Goal: Information Seeking & Learning: Learn about a topic

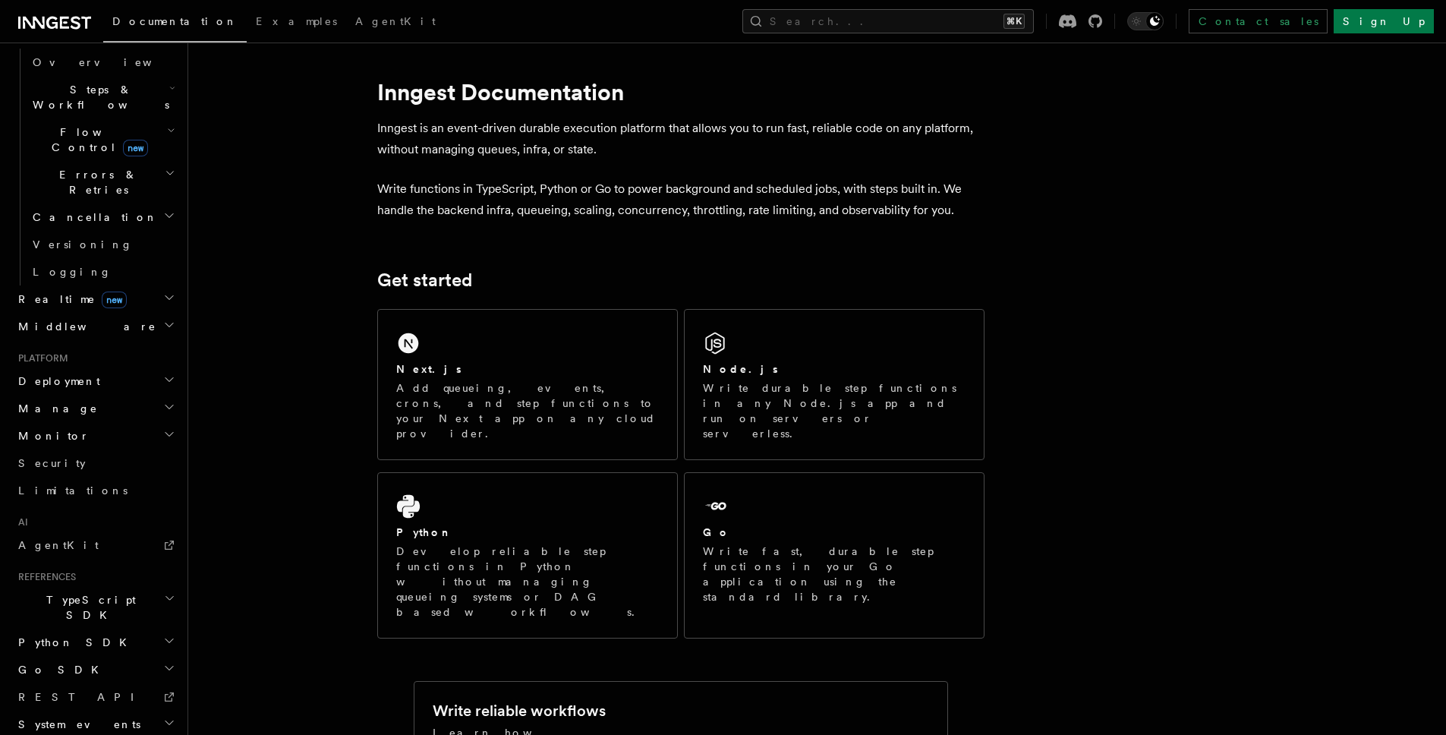
scroll to position [17, 0]
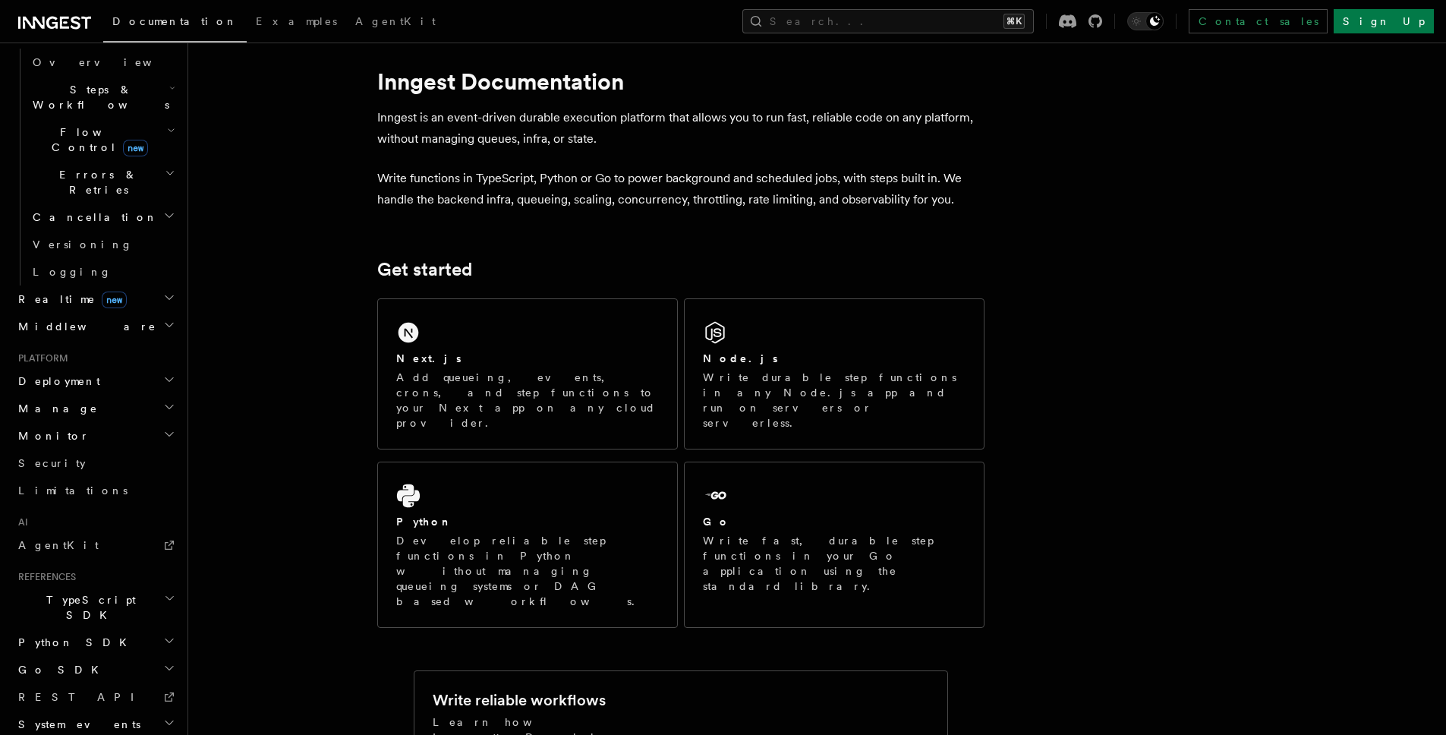
click at [85, 422] on h2 "Monitor" at bounding box center [95, 435] width 166 height 27
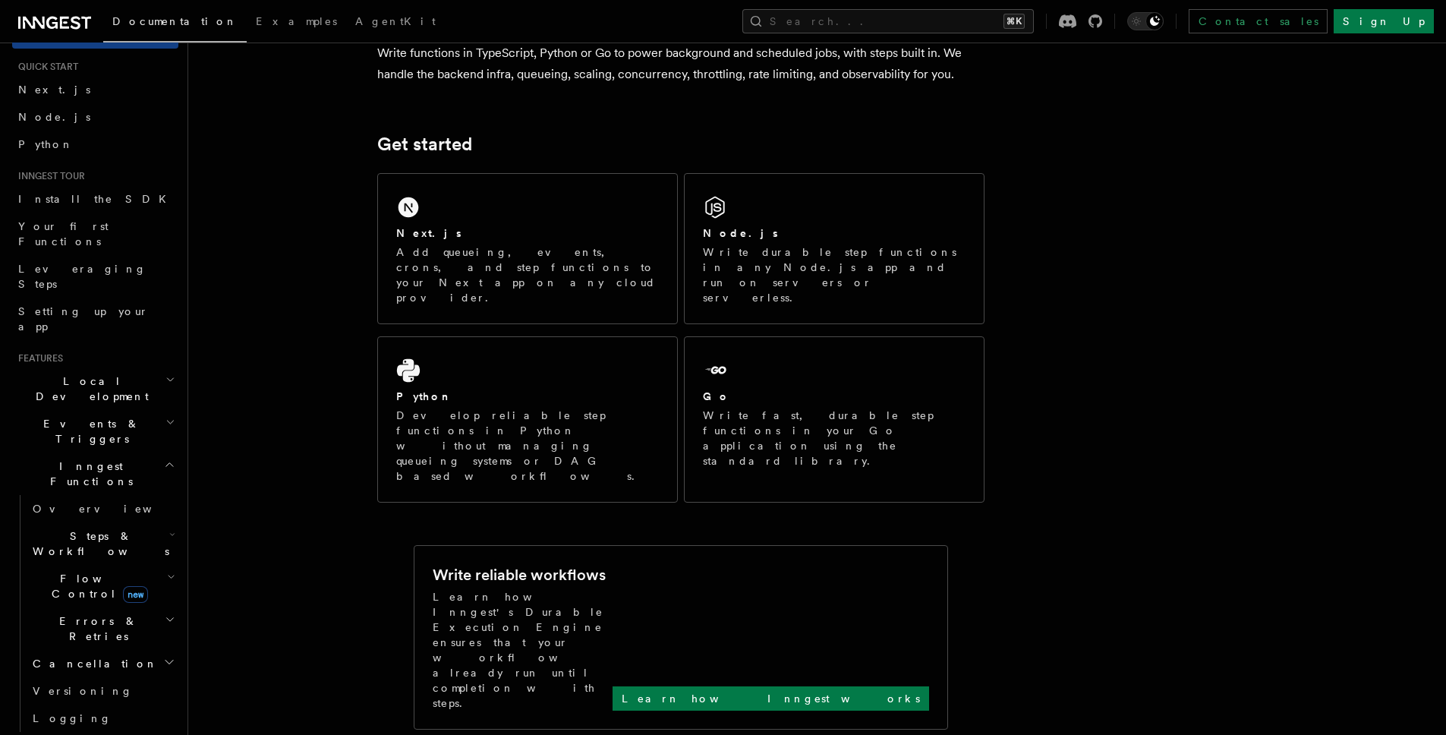
scroll to position [0, 0]
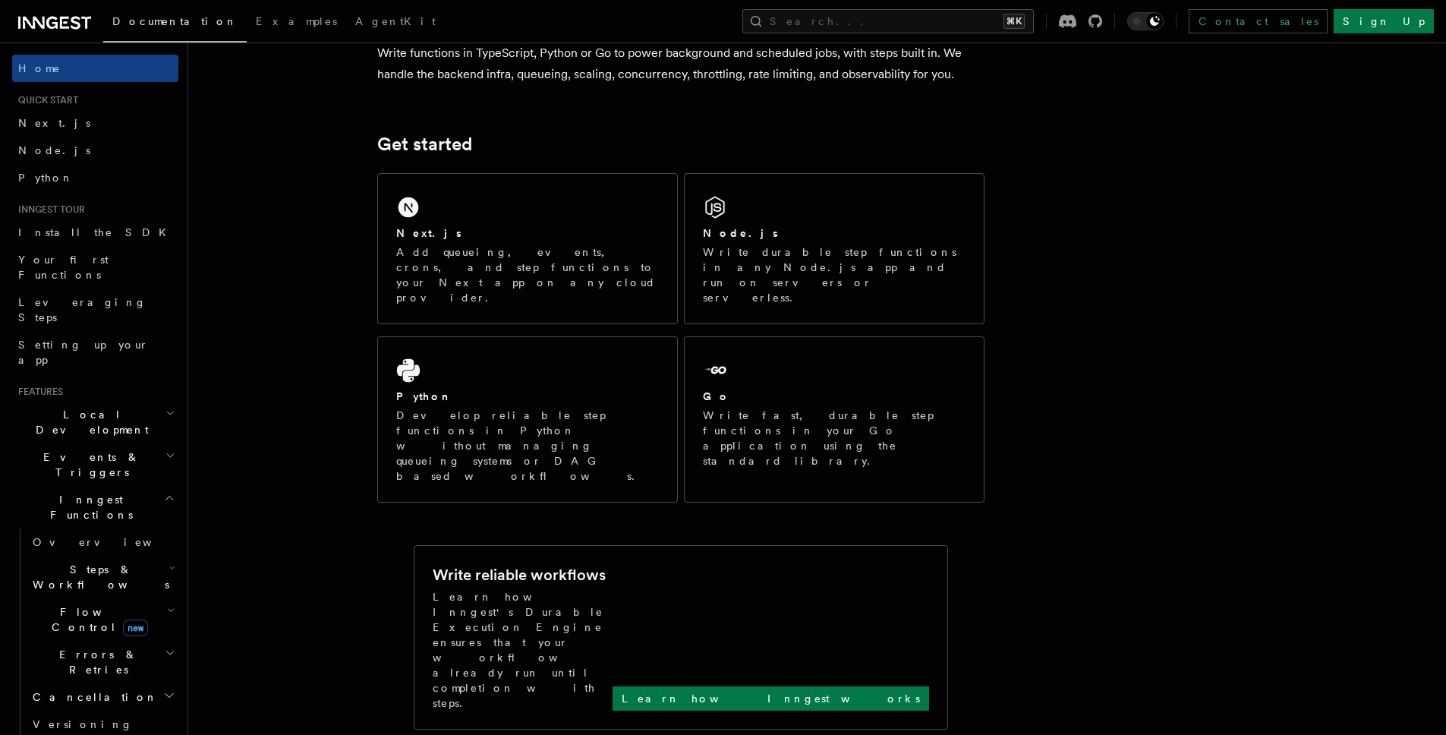
click at [158, 19] on span "Documentation" at bounding box center [174, 21] width 125 height 12
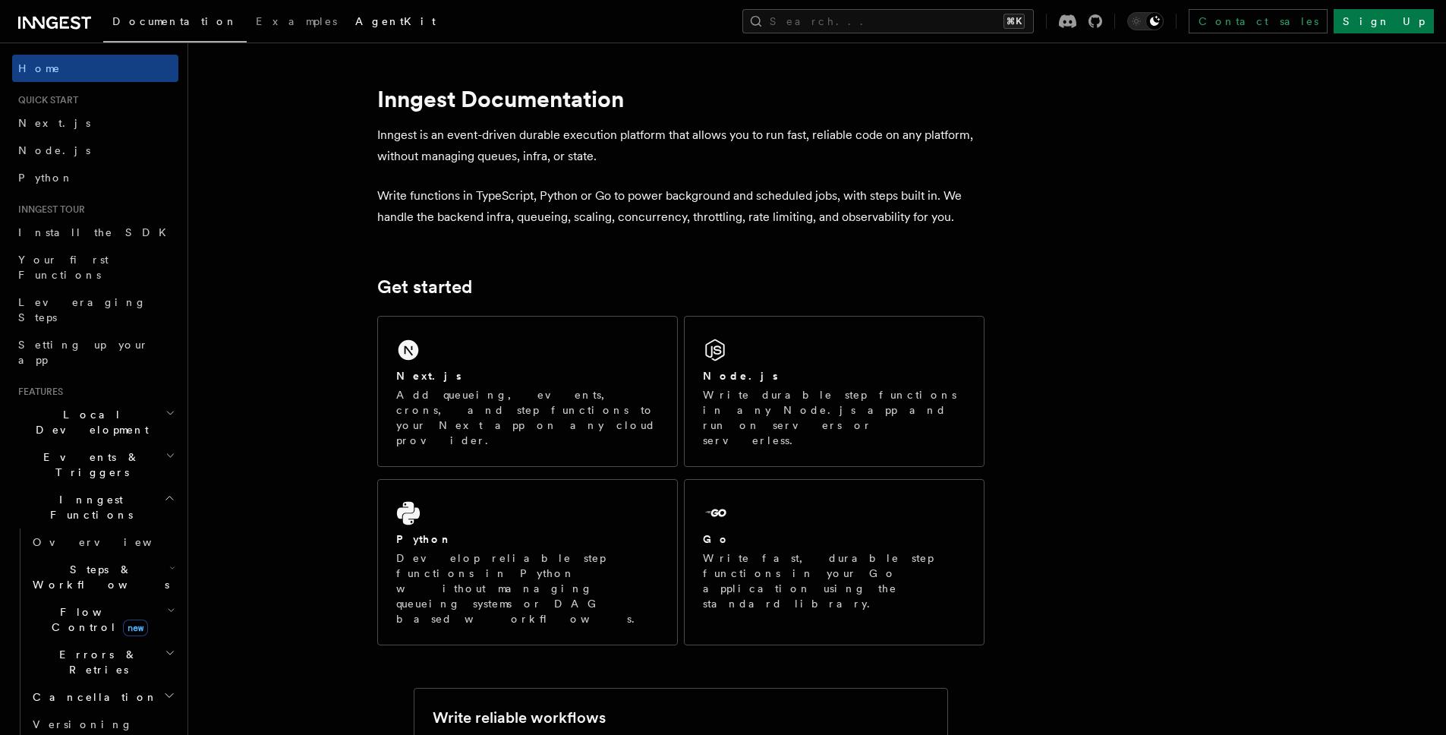
click at [355, 19] on span "AgentKit" at bounding box center [395, 21] width 80 height 12
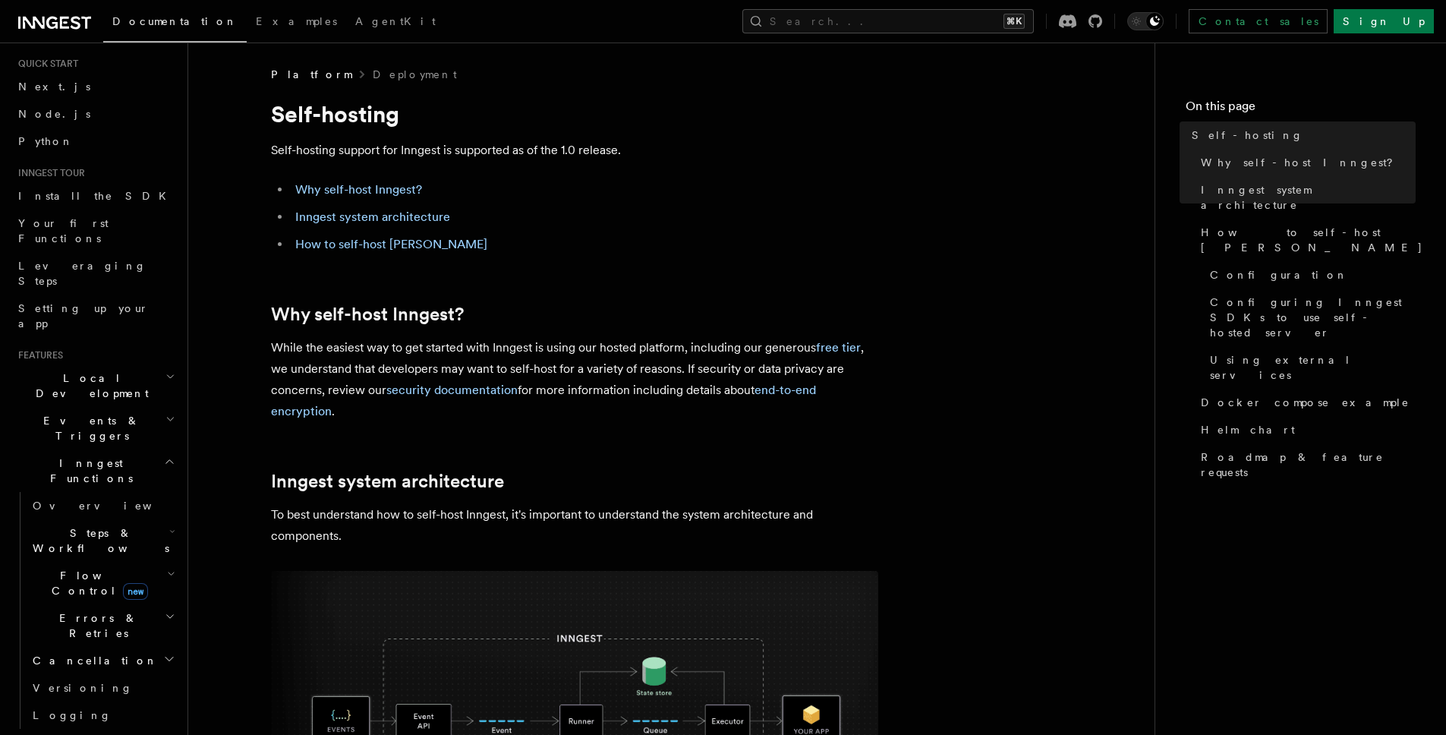
scroll to position [55, 0]
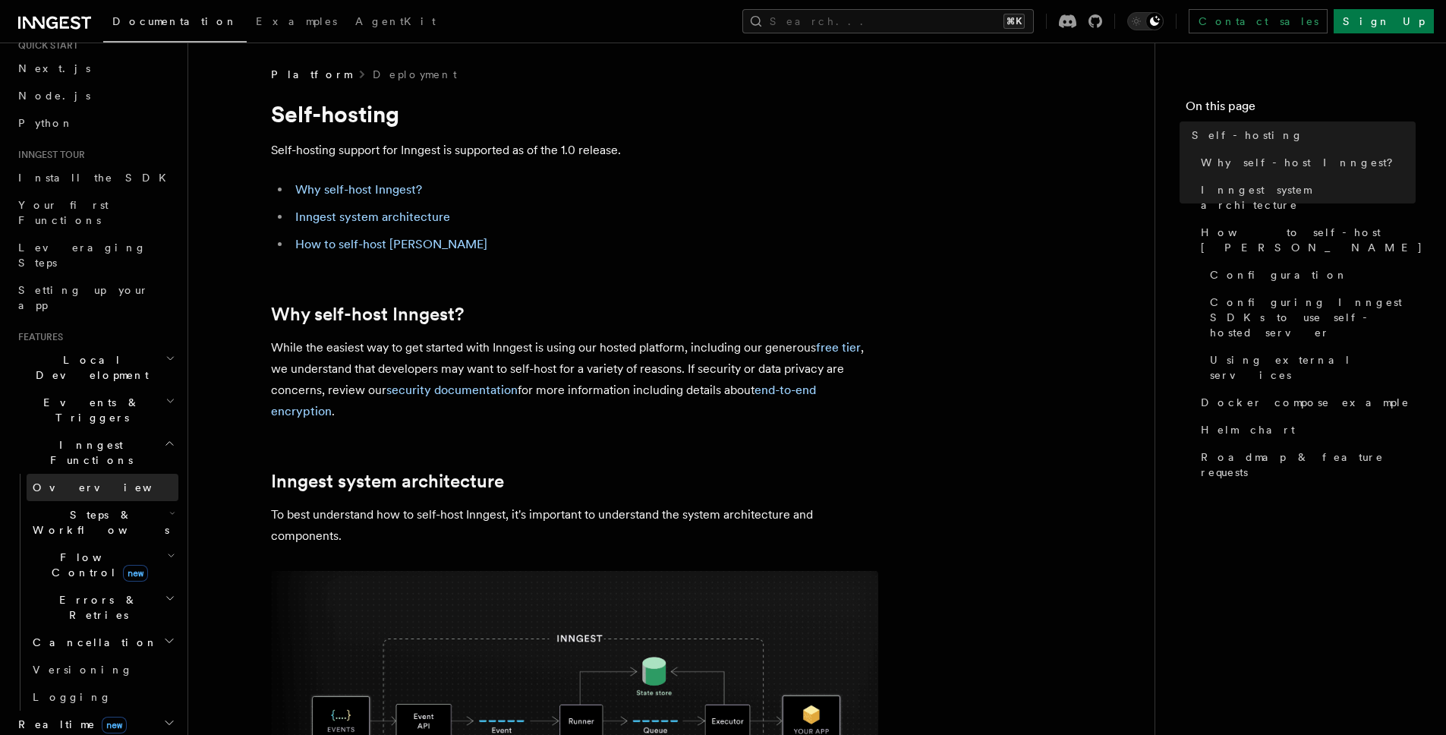
click at [109, 474] on link "Overview" at bounding box center [103, 487] width 152 height 27
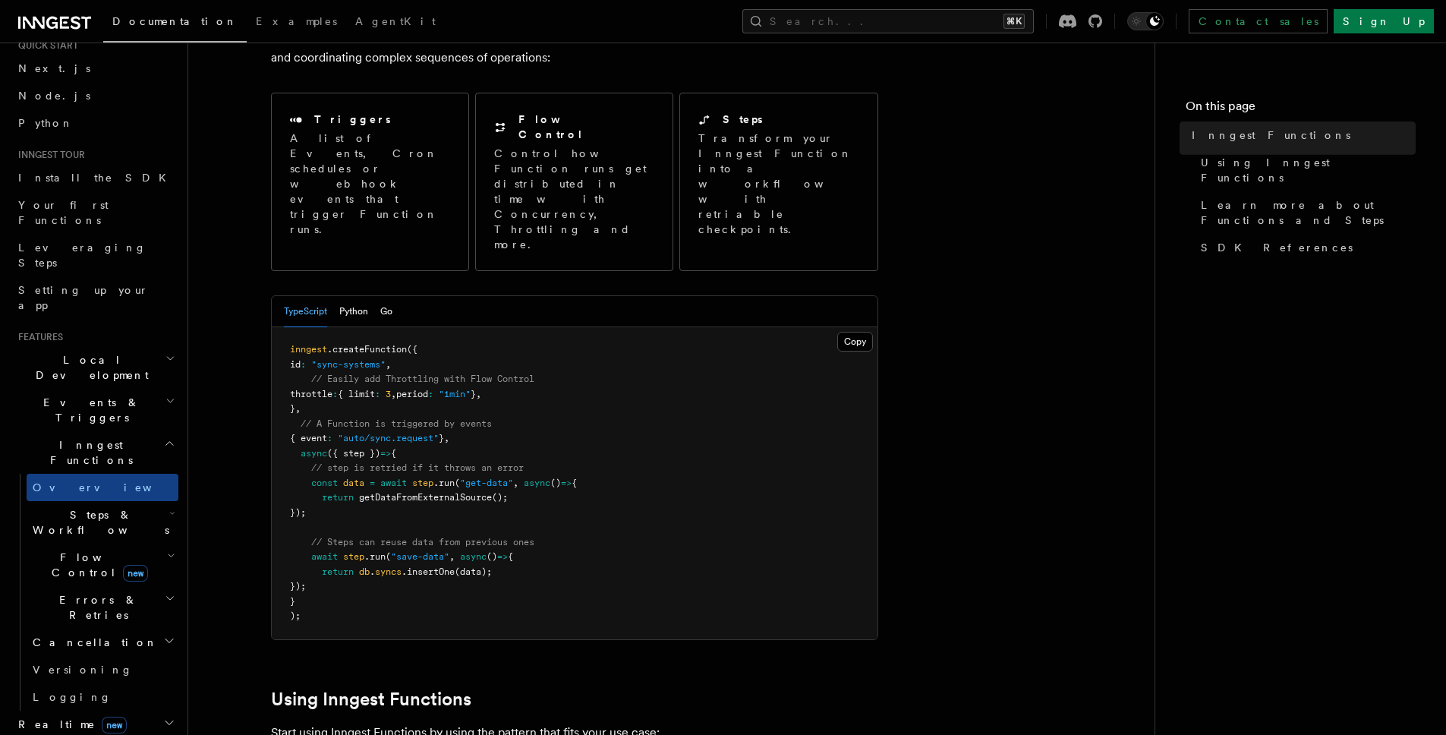
scroll to position [137, 0]
click at [351, 294] on button "Python" at bounding box center [353, 309] width 29 height 31
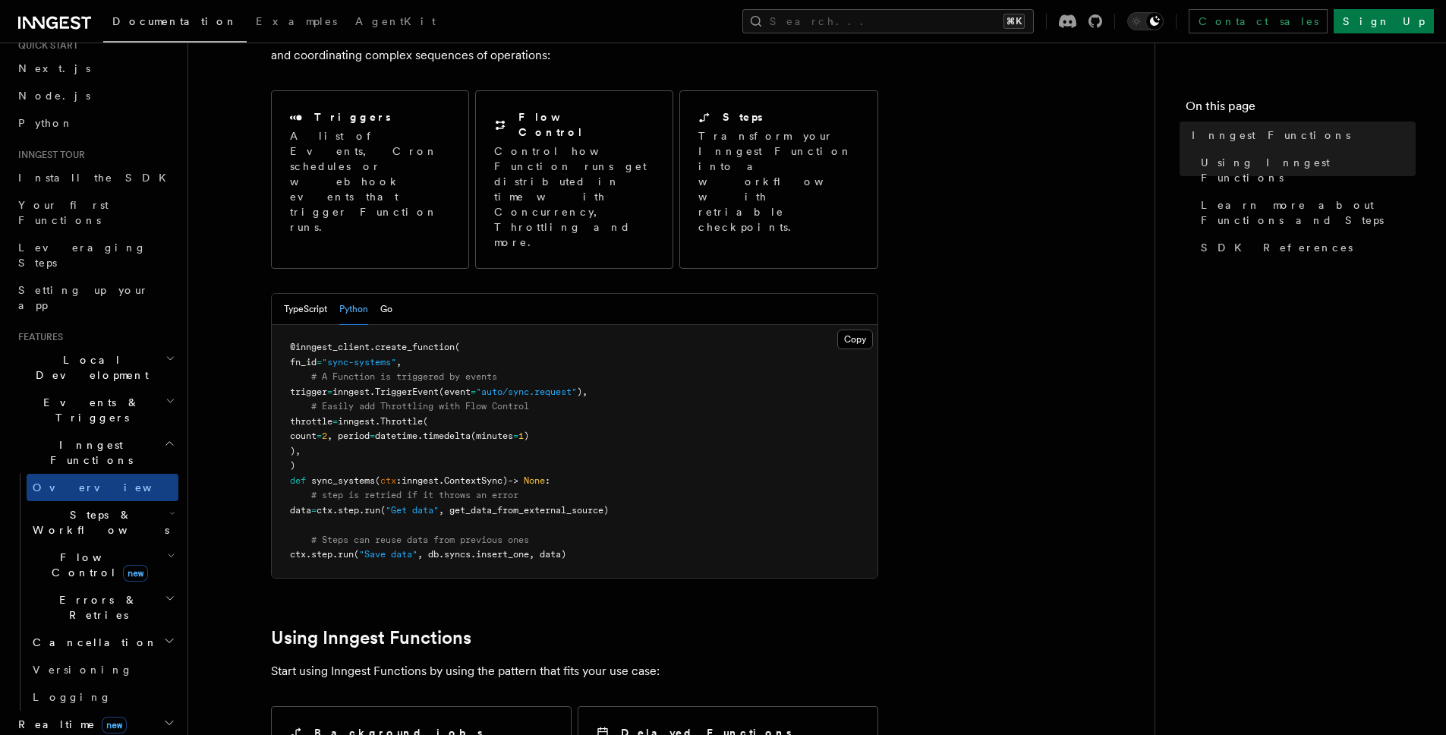
click at [401, 294] on div "TypeScript Python Go" at bounding box center [575, 309] width 606 height 31
click at [392, 294] on button "Go" at bounding box center [386, 309] width 12 height 31
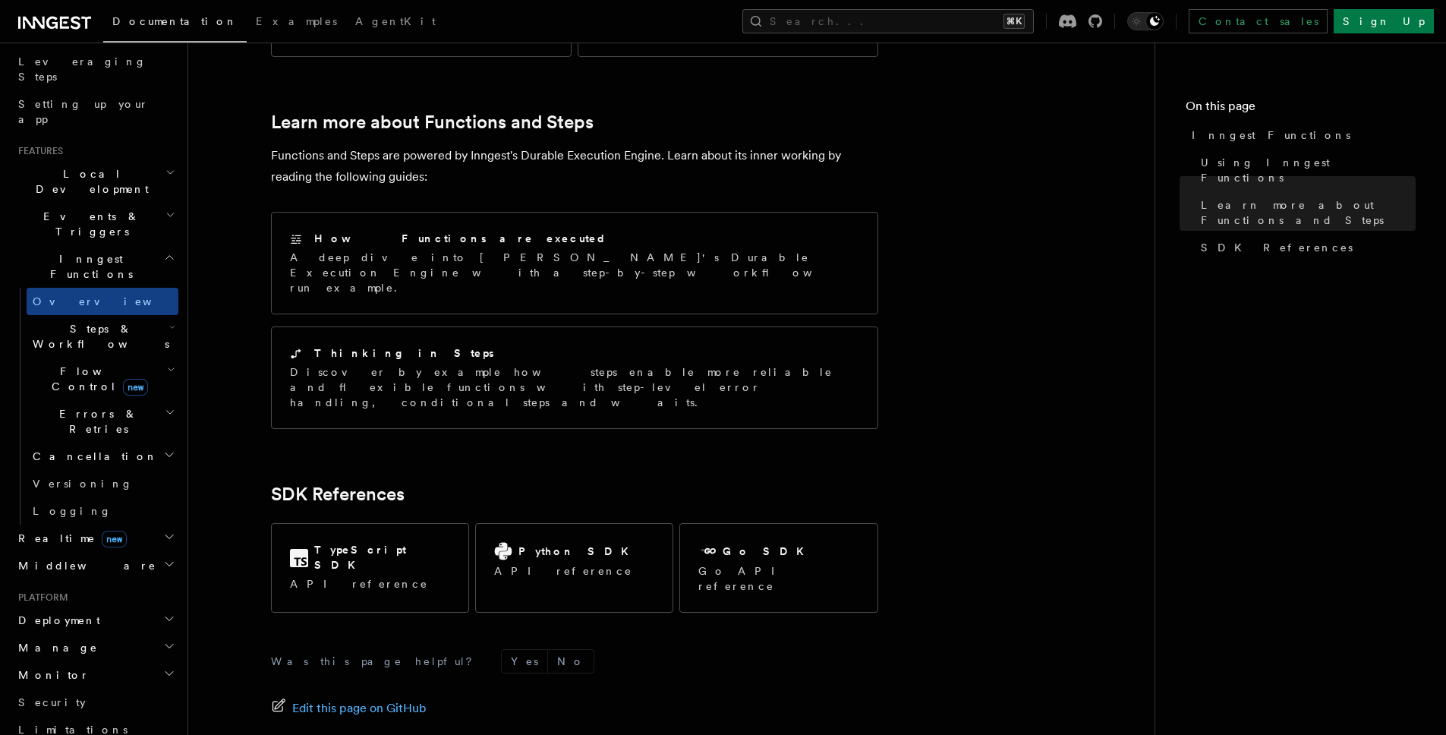
scroll to position [348, 0]
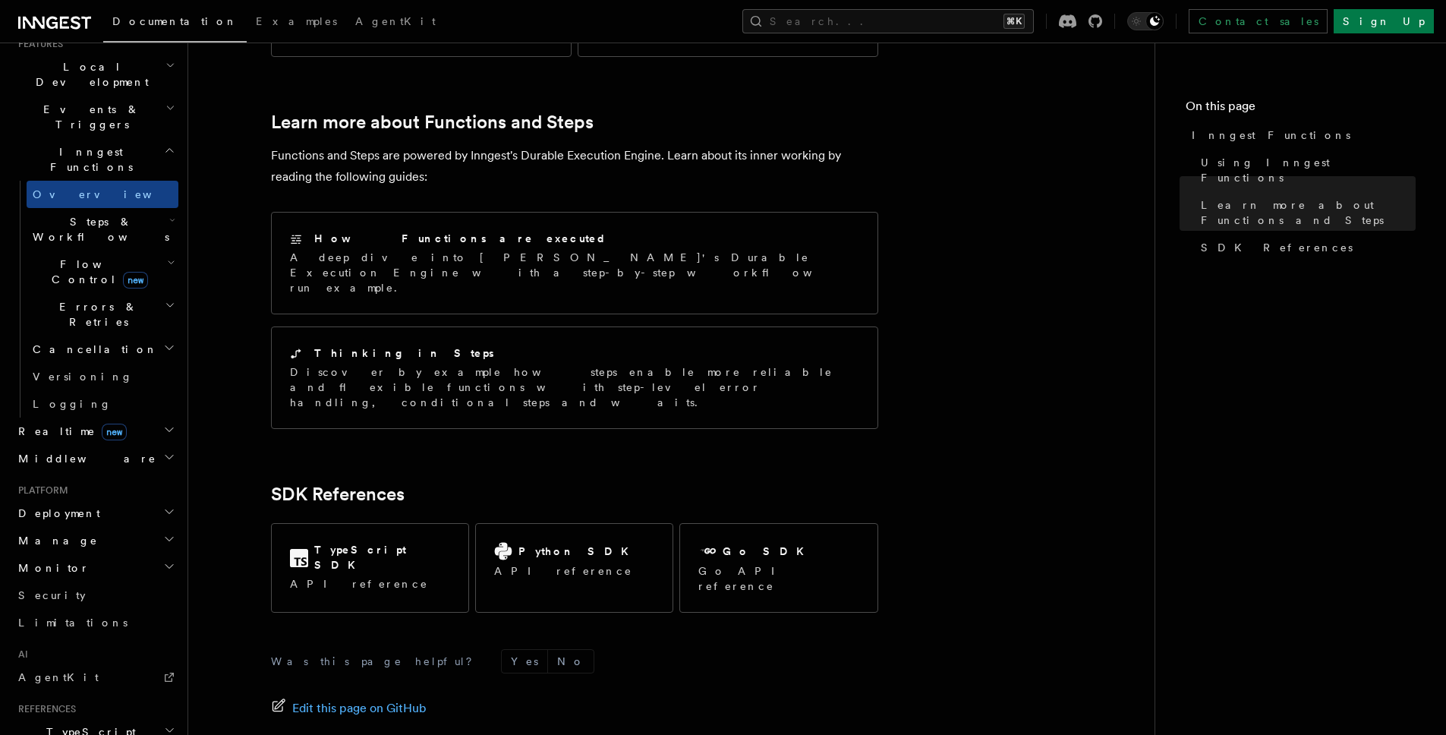
click at [120, 445] on h2 "Middleware" at bounding box center [95, 458] width 166 height 27
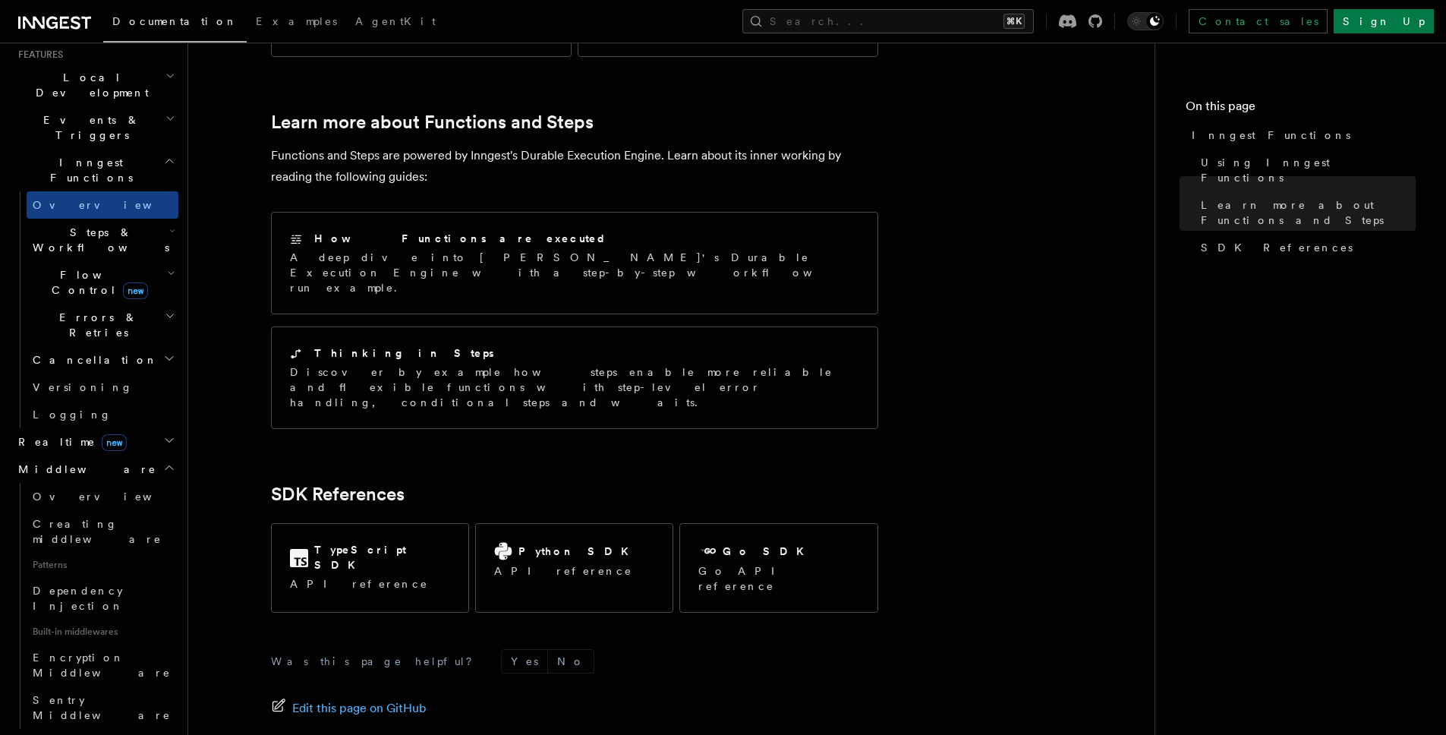
scroll to position [334, 0]
click at [117, 349] on h2 "Cancellation" at bounding box center [103, 362] width 152 height 27
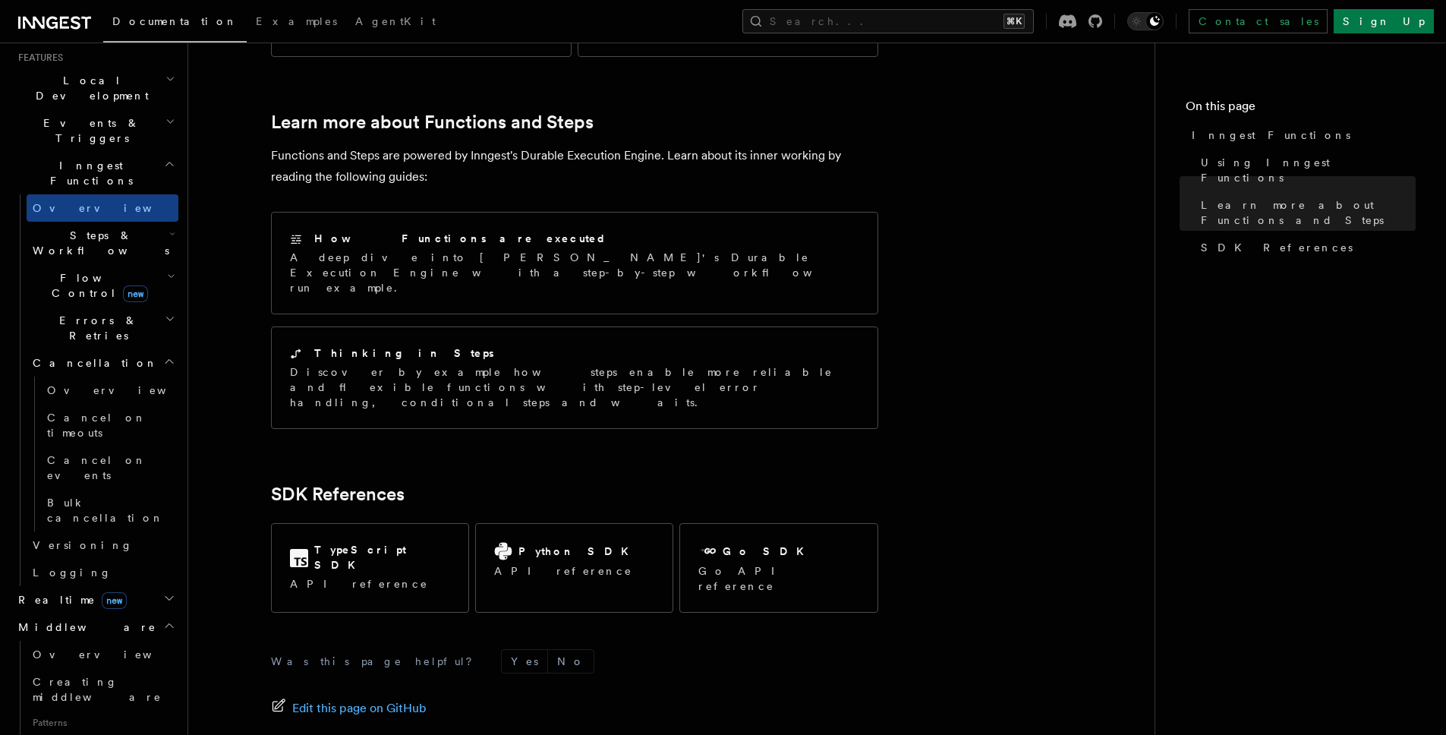
click at [117, 349] on h2 "Cancellation" at bounding box center [103, 362] width 152 height 27
click at [121, 307] on h2 "Errors & Retries" at bounding box center [103, 328] width 152 height 42
click at [123, 285] on span "new" at bounding box center [135, 293] width 25 height 17
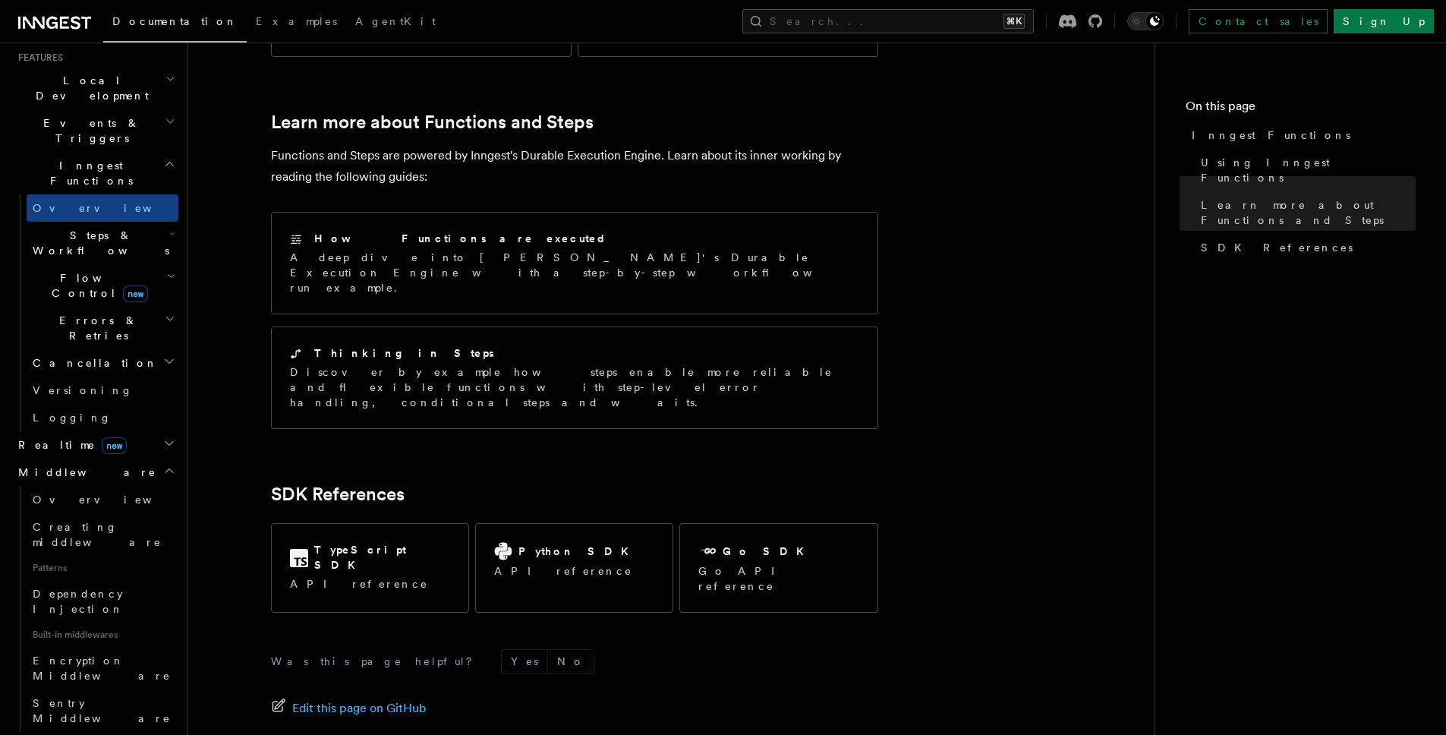
click at [122, 228] on span "Steps & Workflows" at bounding box center [98, 243] width 143 height 30
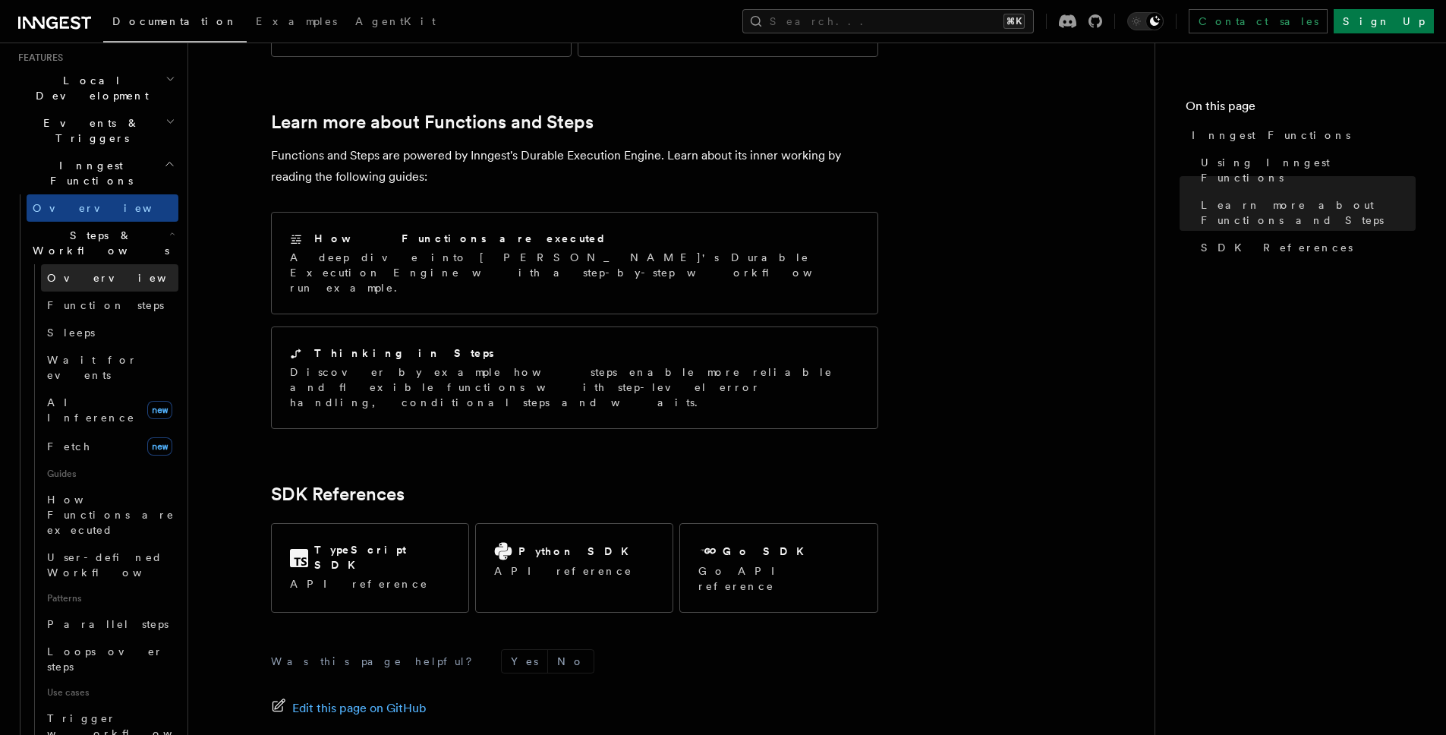
click at [105, 264] on link "Overview" at bounding box center [109, 277] width 137 height 27
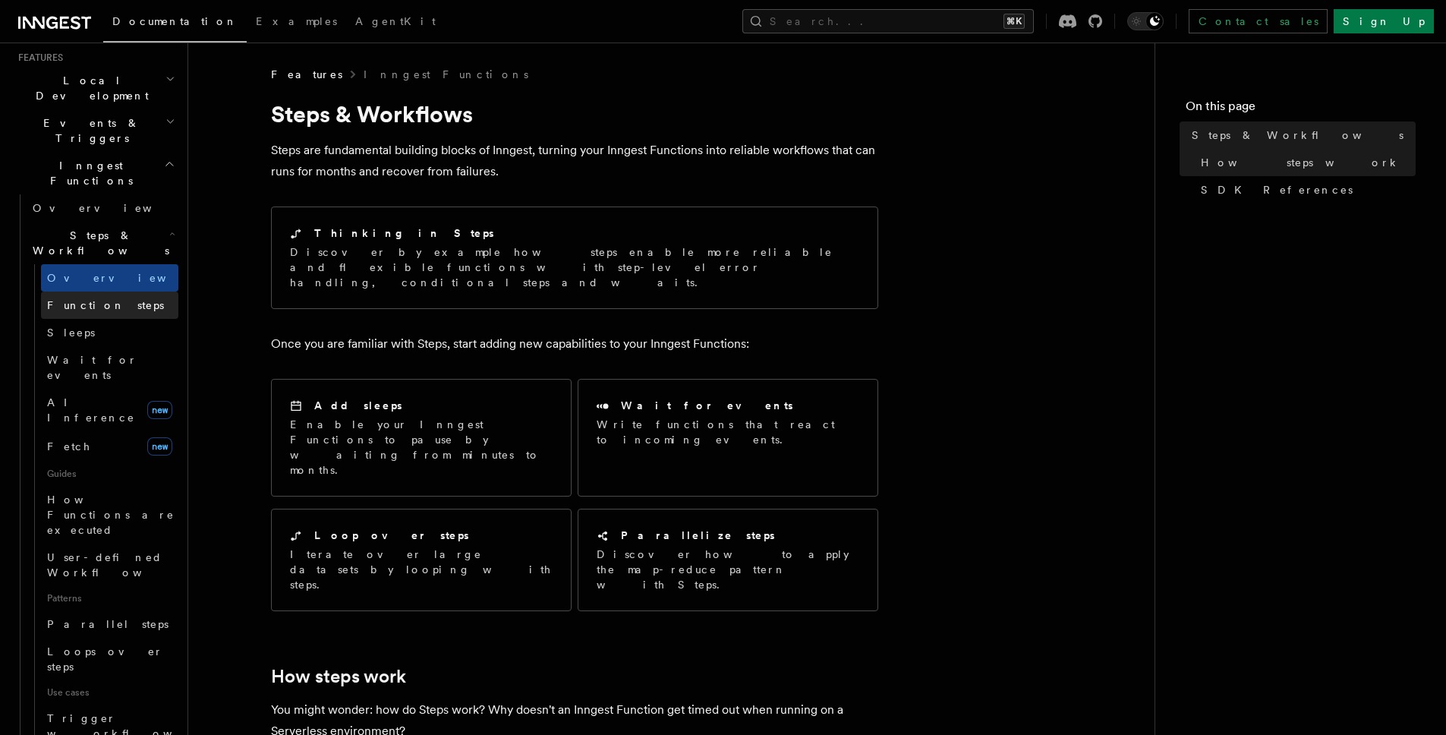
click at [101, 299] on span "Function steps" at bounding box center [105, 305] width 117 height 12
click at [102, 299] on span "Function steps" at bounding box center [105, 305] width 117 height 12
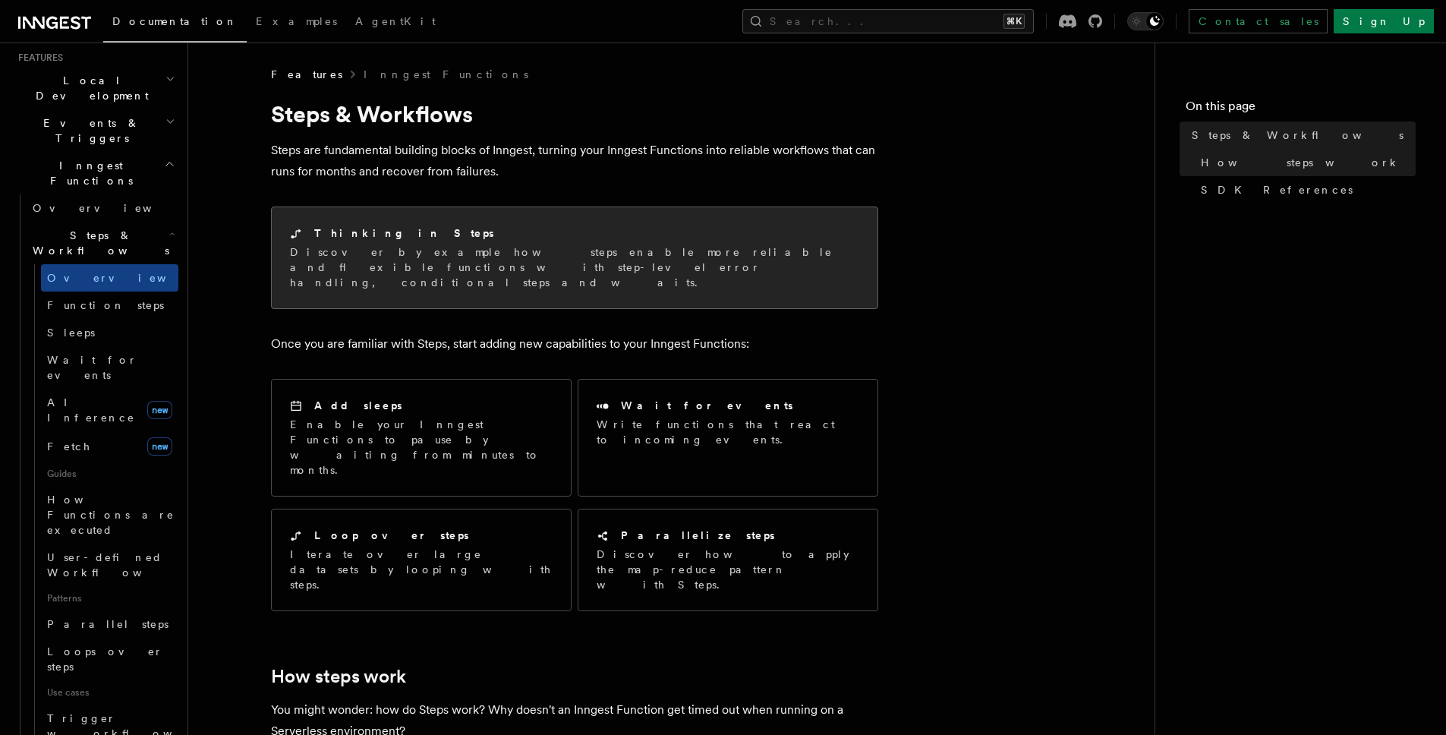
click at [437, 258] on p "Discover by example how steps enable more reliable and flexible functions with …" at bounding box center [574, 267] width 569 height 46
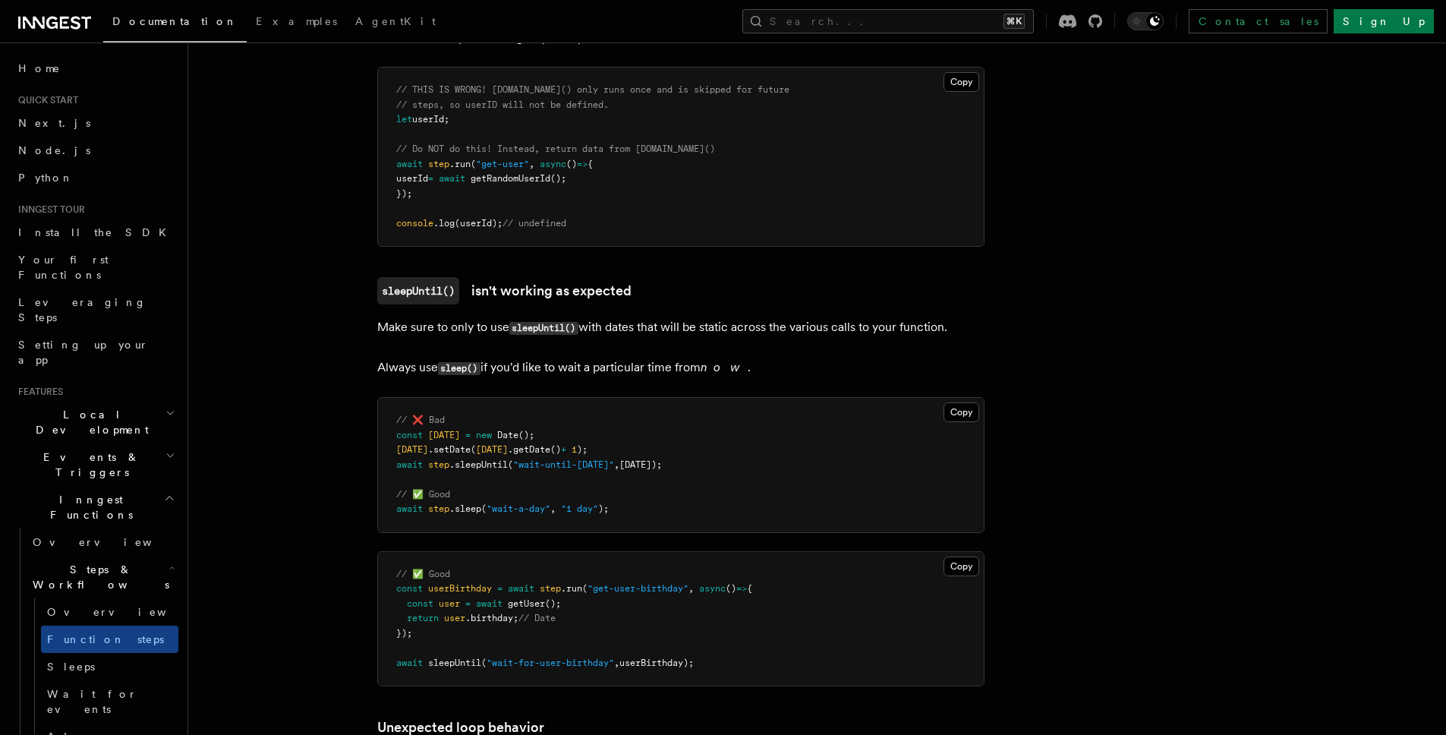
scroll to position [4601, 0]
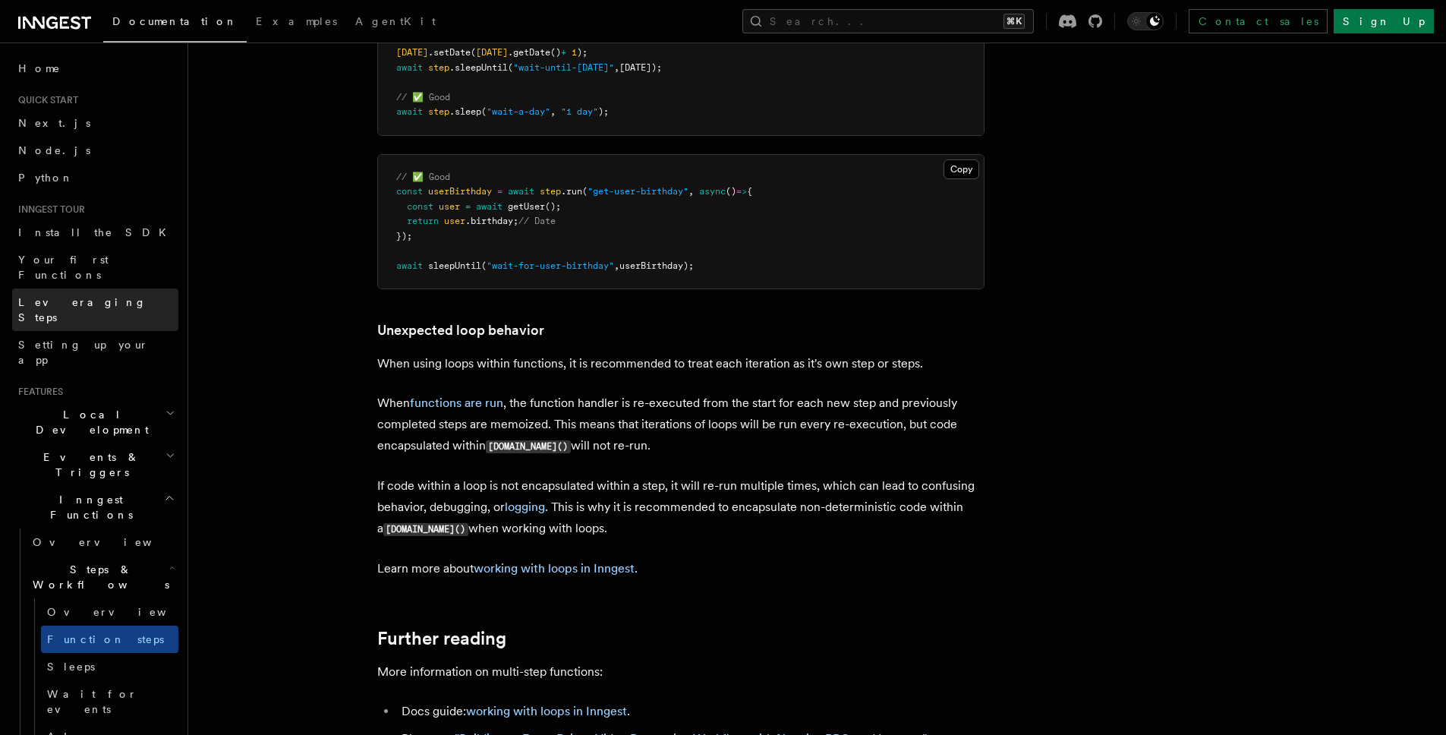
click at [102, 288] on link "Leveraging Steps" at bounding box center [95, 309] width 166 height 42
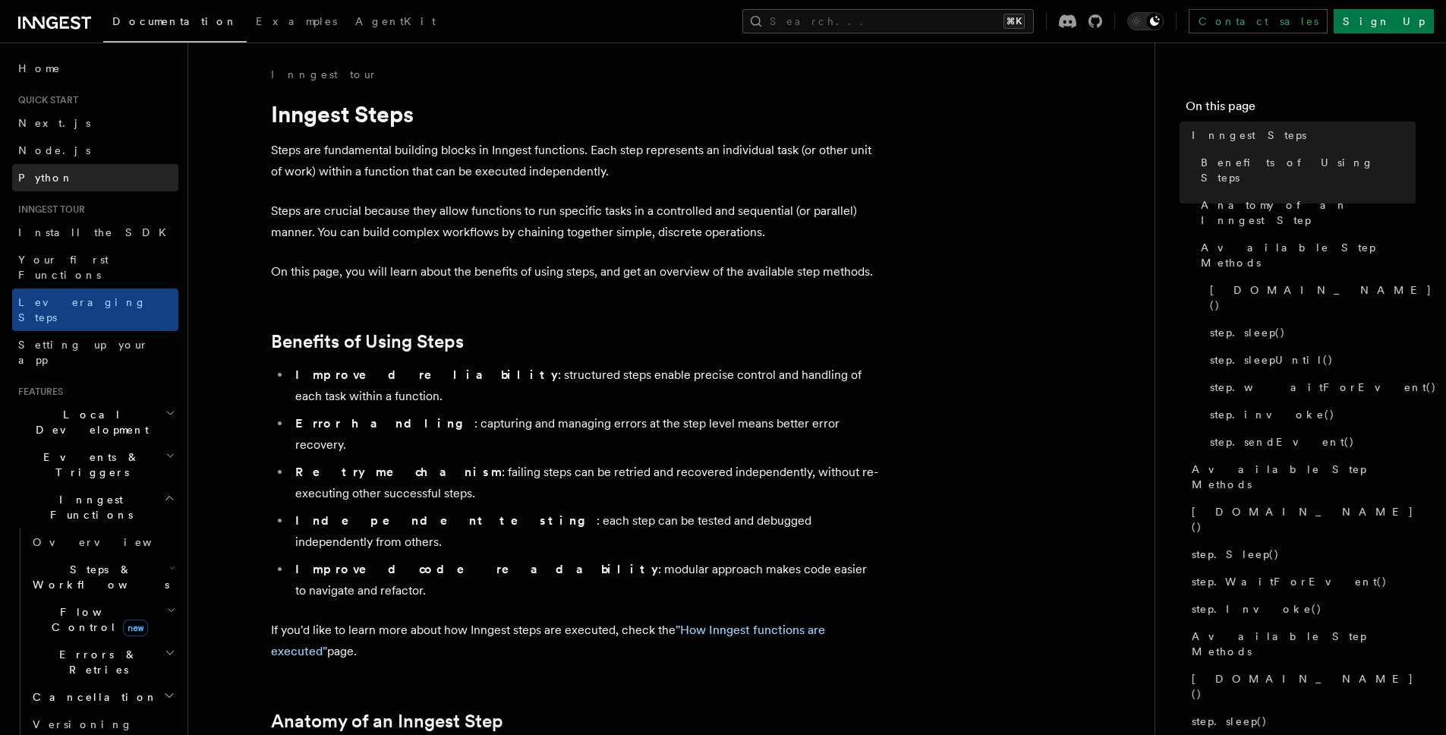
click at [83, 181] on link "Python" at bounding box center [95, 177] width 166 height 27
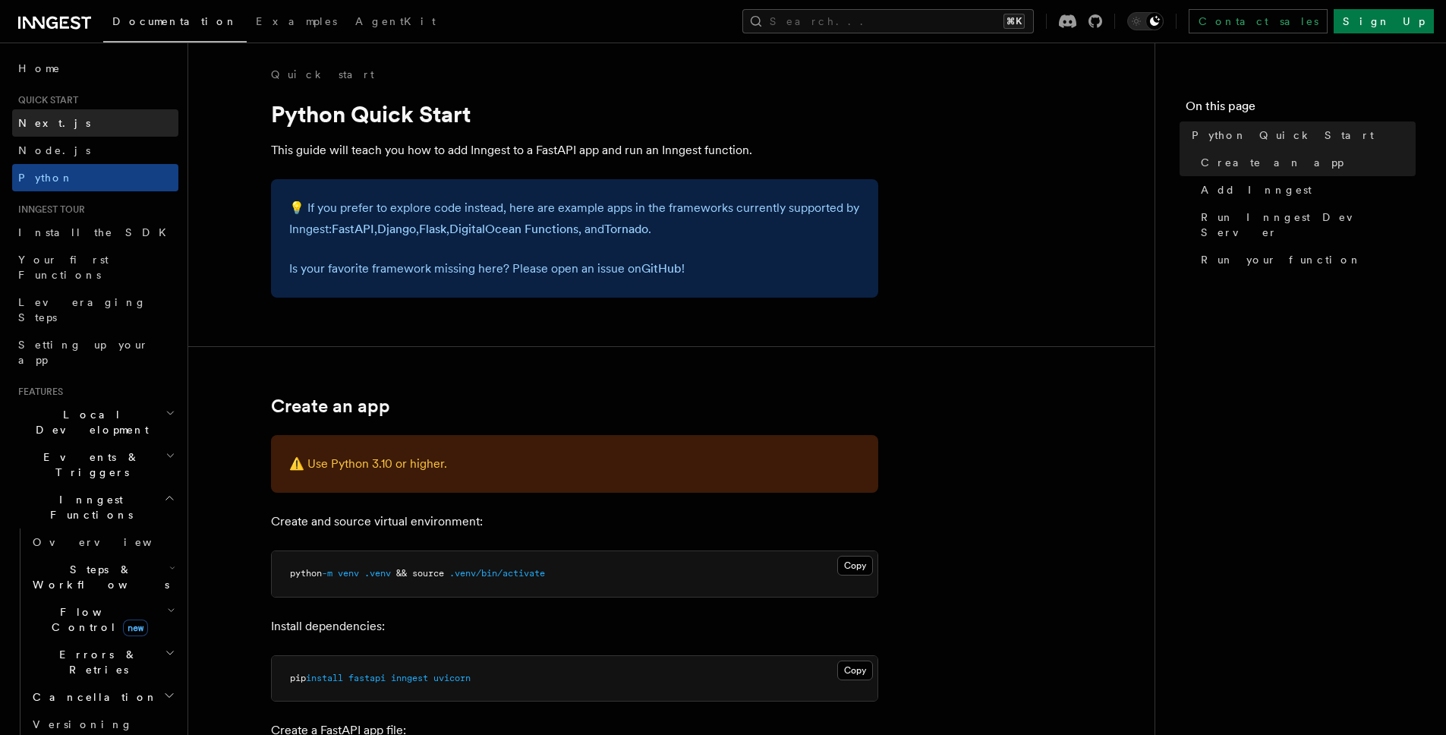
click at [86, 118] on link "Next.js" at bounding box center [95, 122] width 166 height 27
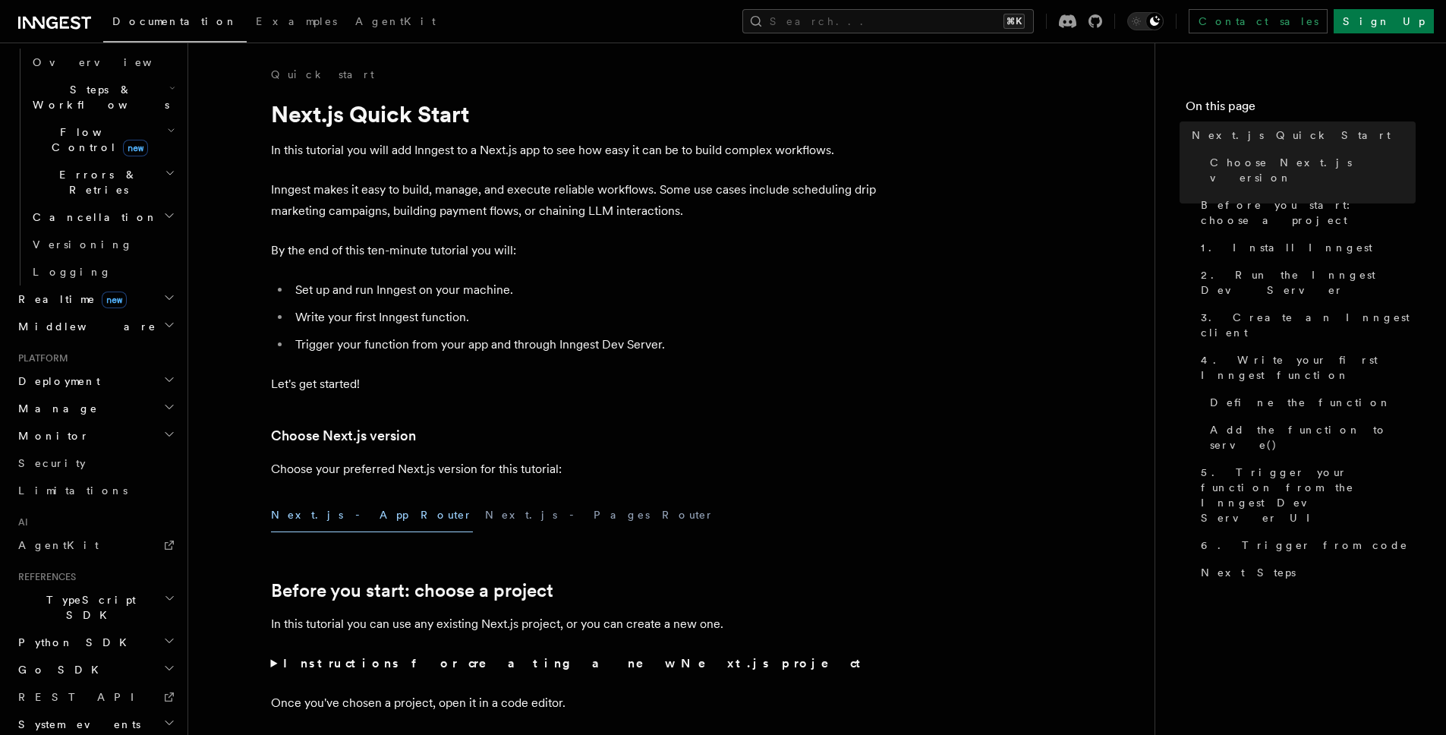
scroll to position [122, 0]
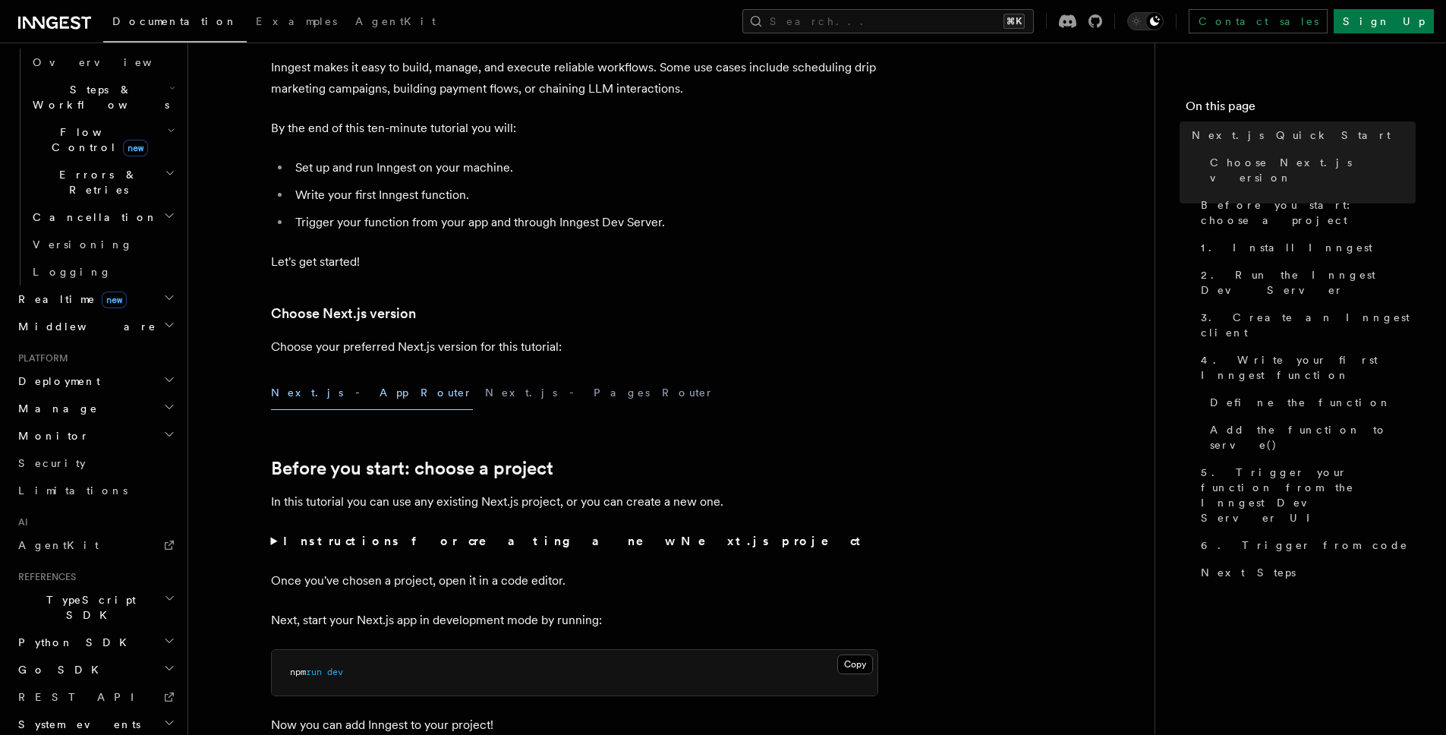
click at [114, 656] on h2 "Go SDK" at bounding box center [95, 669] width 166 height 27
click at [119, 656] on h2 "Go SDK" at bounding box center [95, 669] width 166 height 27
click at [101, 586] on h2 "TypeScript SDK" at bounding box center [95, 607] width 166 height 42
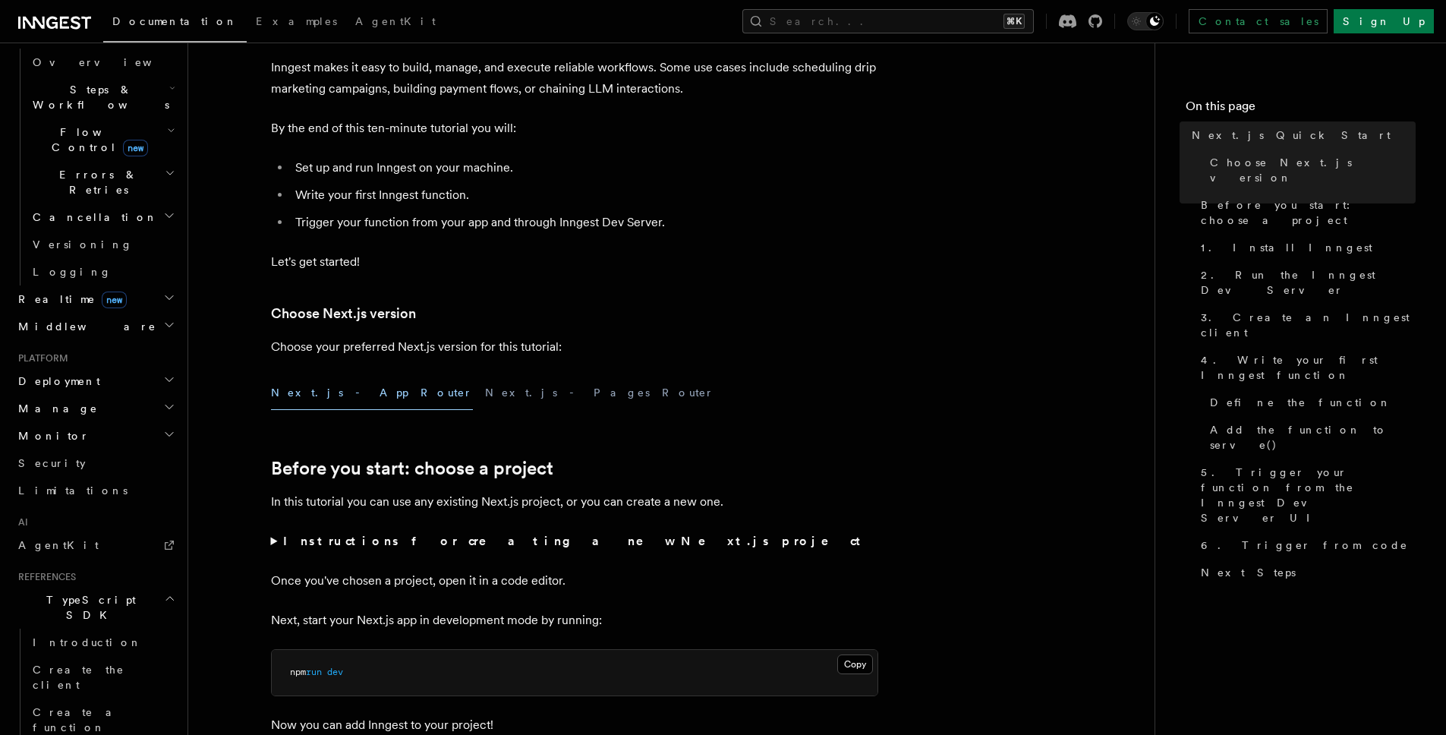
click at [101, 586] on h2 "TypeScript SDK" at bounding box center [95, 607] width 166 height 42
click at [102, 628] on h2 "Python SDK" at bounding box center [95, 641] width 166 height 27
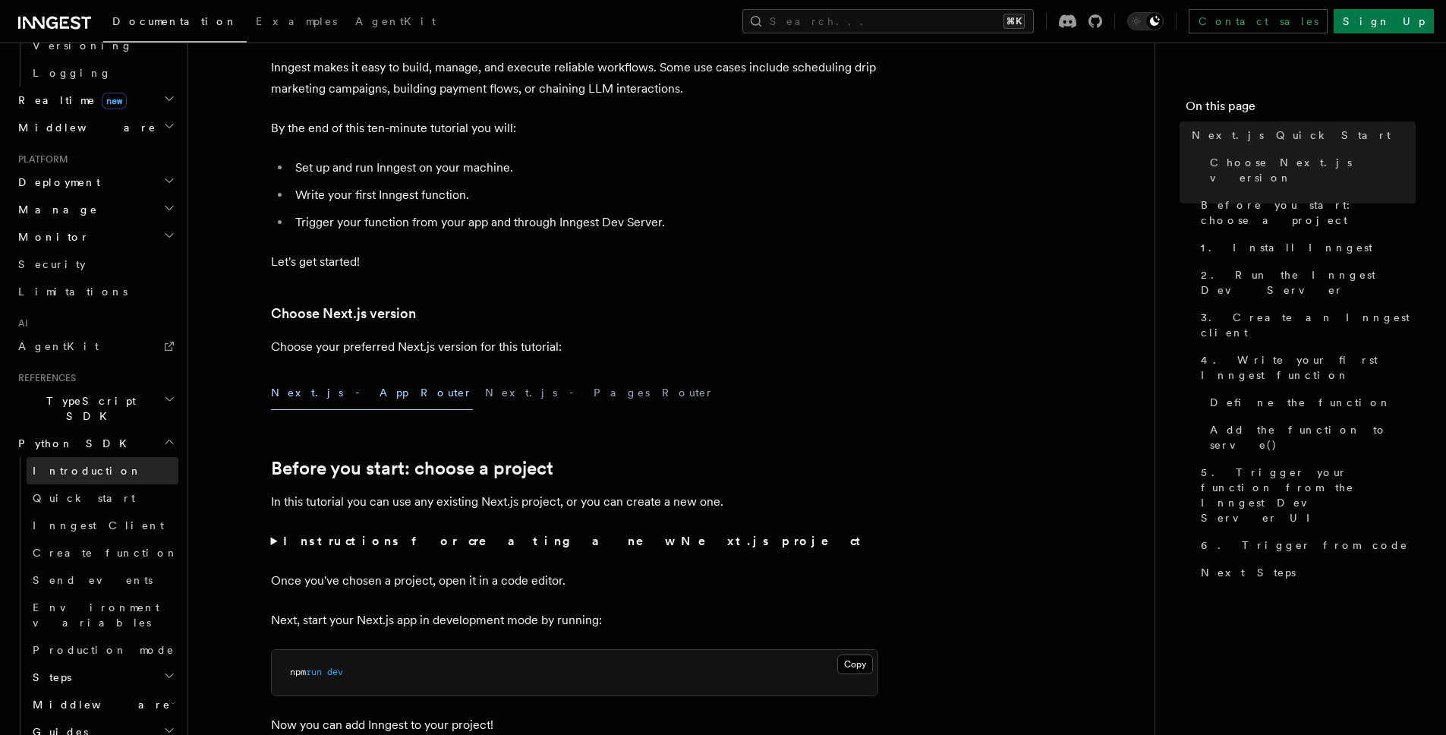
scroll to position [780, 0]
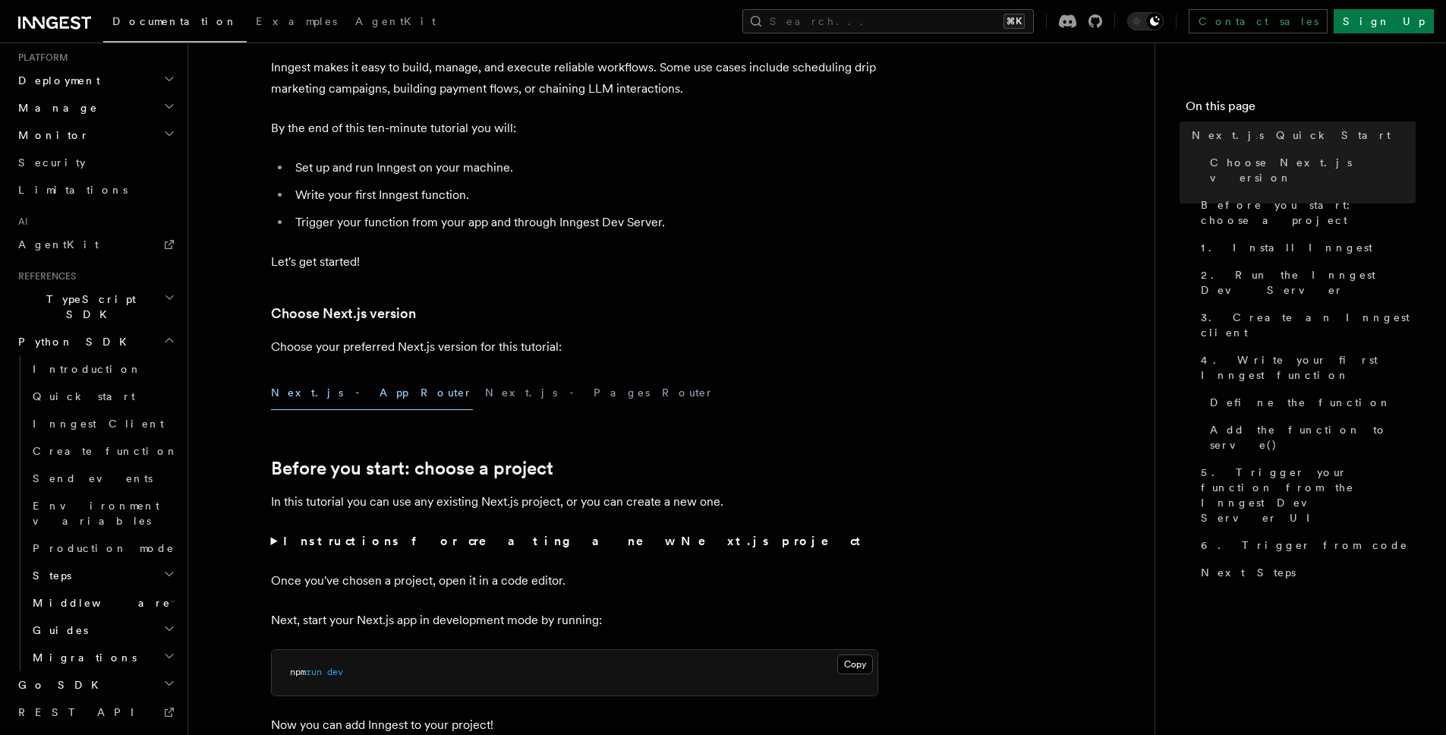
click at [114, 562] on h2 "Steps" at bounding box center [103, 575] width 152 height 27
click at [102, 589] on h2 "Middleware" at bounding box center [103, 602] width 152 height 27
click at [90, 616] on link "Overview" at bounding box center [109, 629] width 137 height 27
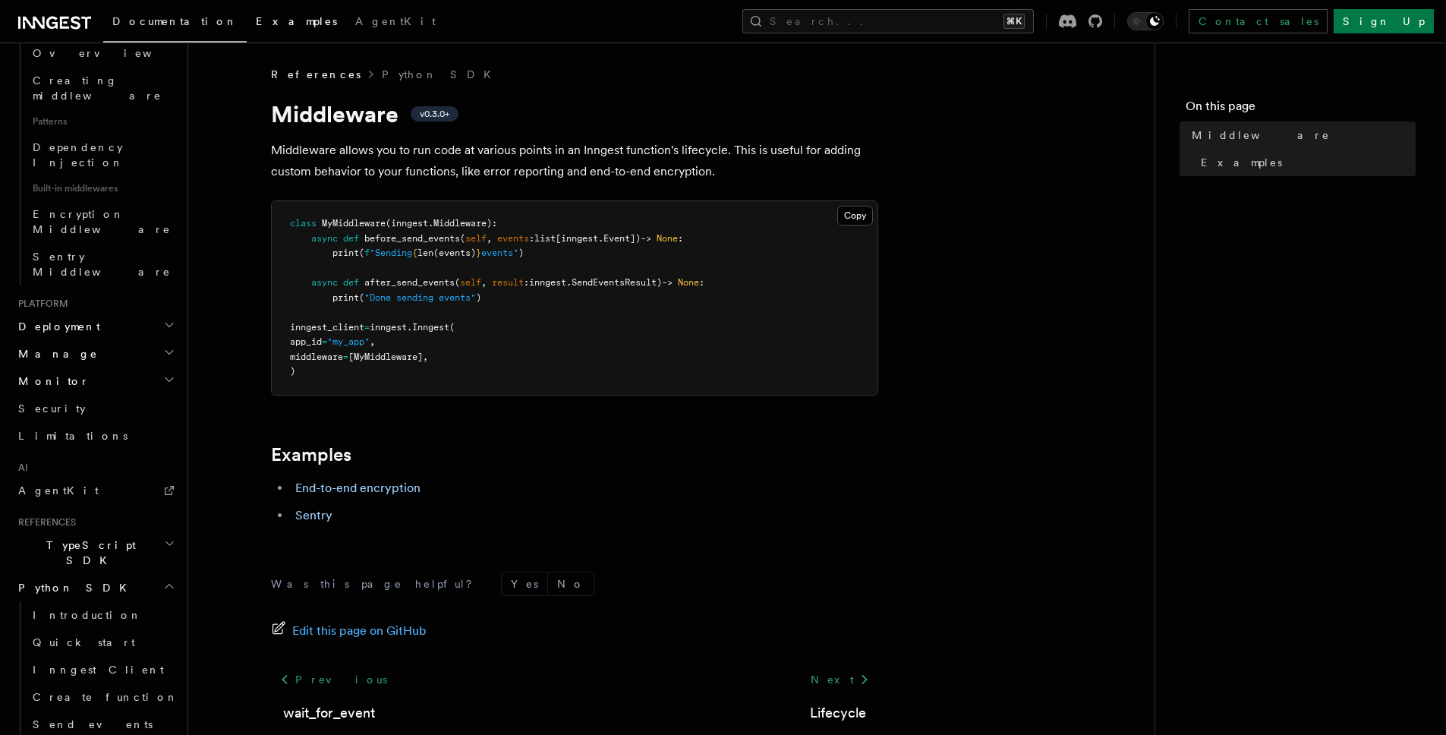
click at [256, 17] on span "Examples" at bounding box center [296, 21] width 81 height 12
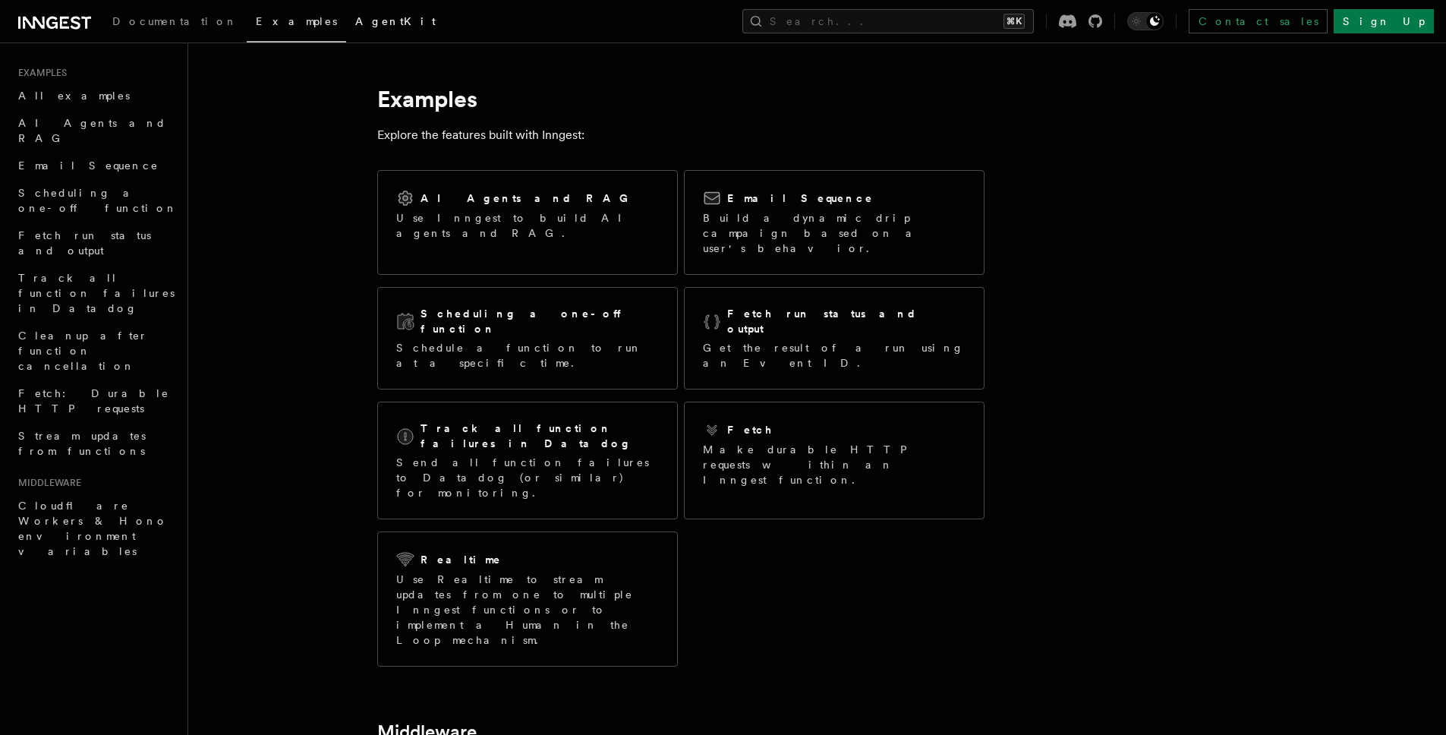
click at [355, 17] on span "AgentKit" at bounding box center [395, 21] width 80 height 12
